Goal: Check status: Check status

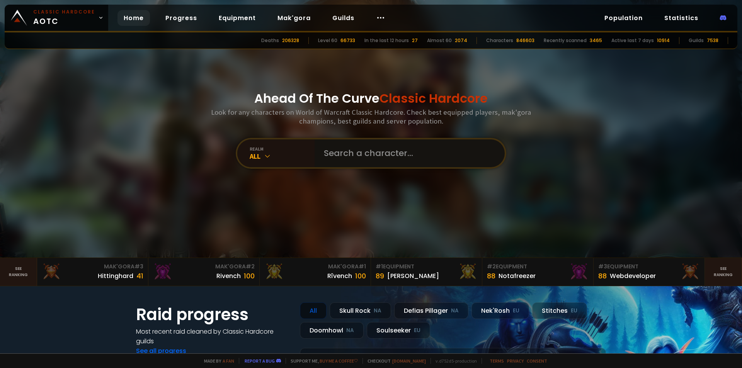
click at [409, 155] on input "text" at bounding box center [407, 154] width 176 height 28
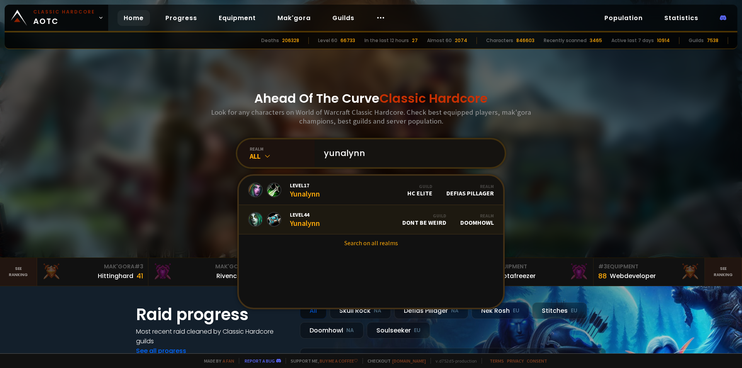
type input "yunalynn"
click at [360, 220] on link "Level 44 Yunalynn Guild Dont Be Weird Realm Doomhowl" at bounding box center [371, 219] width 264 height 29
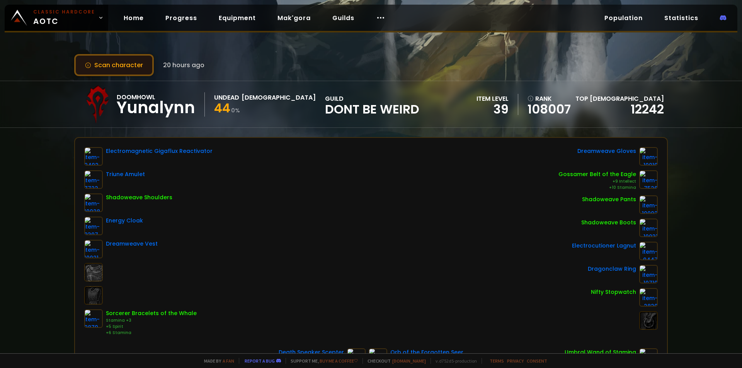
click at [123, 73] on button "Scan character" at bounding box center [114, 65] width 80 height 22
